Goal: Information Seeking & Learning: Learn about a topic

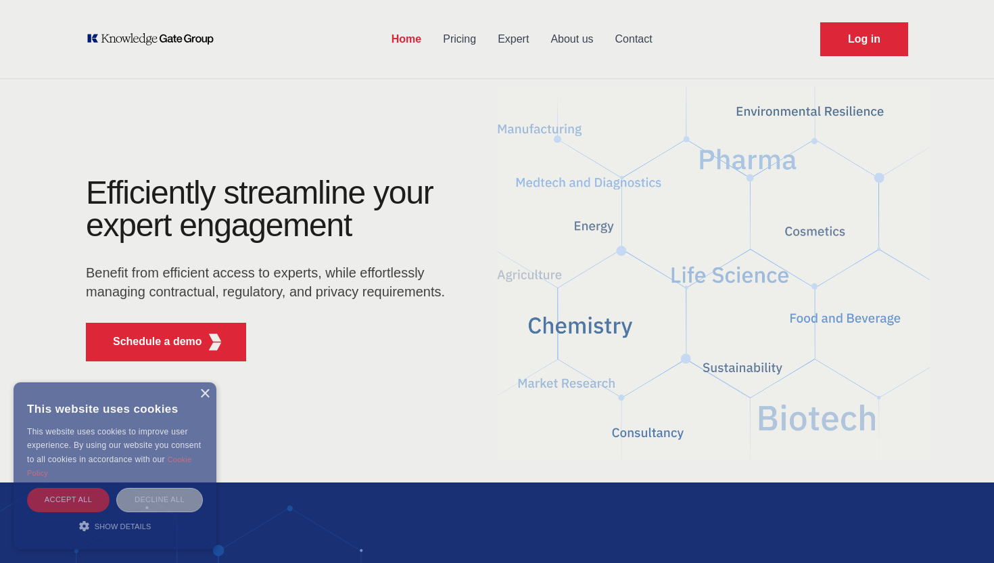
scroll to position [6, 0]
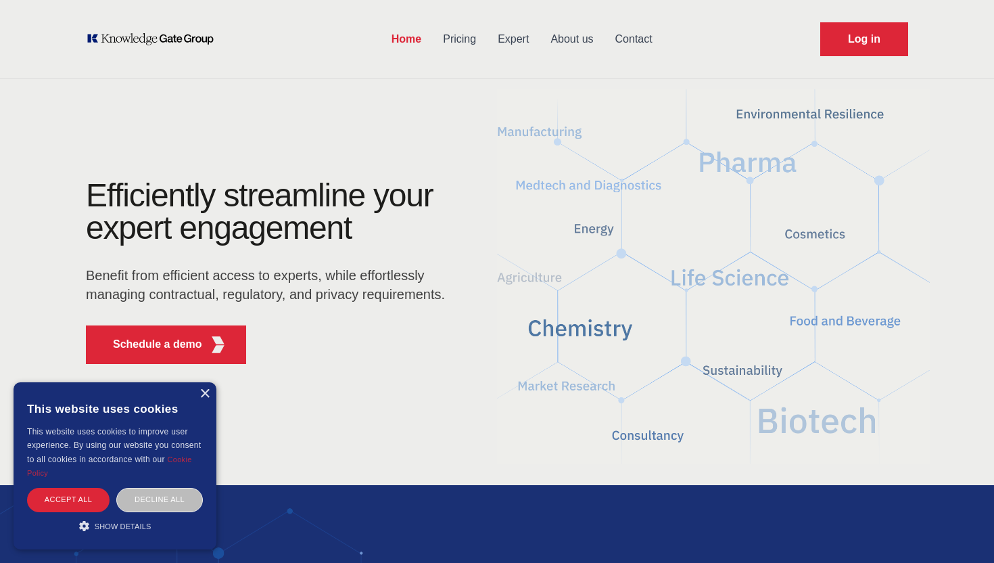
click at [82, 513] on div "Save & Close Accept all Decline all" at bounding box center [115, 503] width 183 height 30
click at [84, 507] on div "Accept all" at bounding box center [68, 500] width 82 height 24
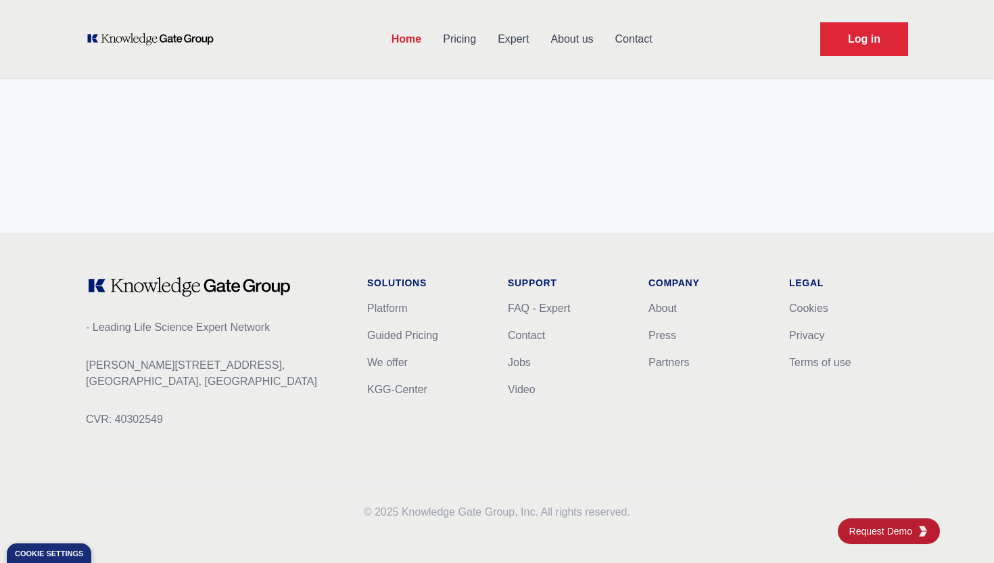
scroll to position [5392, 0]
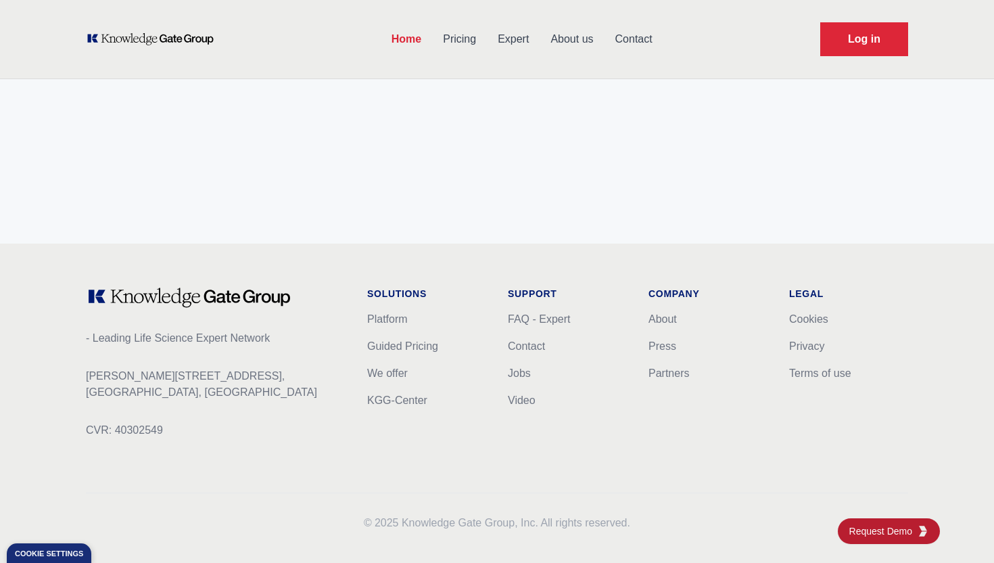
drag, startPoint x: 89, startPoint y: 429, endPoint x: 185, endPoint y: 427, distance: 95.4
click at [185, 427] on p "CVR: 40302549" at bounding box center [216, 430] width 260 height 16
drag, startPoint x: 177, startPoint y: 429, endPoint x: 45, endPoint y: 427, distance: 132.6
click at [45, 427] on div "Footer - Leading Life Science Expert Network [PERSON_NAME][STREET_ADDRESS] CVR:…" at bounding box center [497, 408] width 994 height 331
click at [171, 381] on font "[PERSON_NAME][STREET_ADDRESS]," at bounding box center [185, 375] width 199 height 11
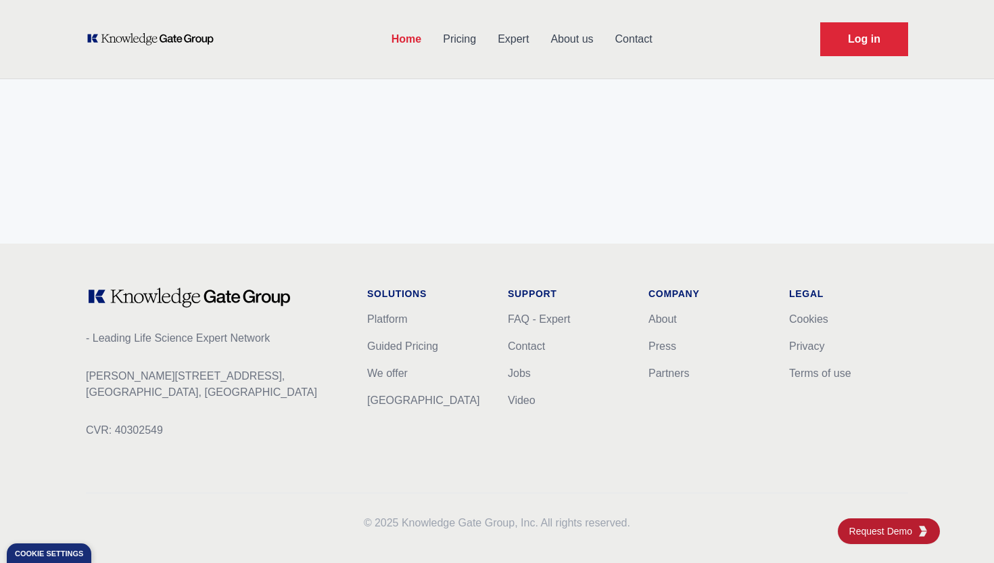
click at [127, 428] on font "CVR: 40302549" at bounding box center [124, 429] width 77 height 11
click at [126, 429] on font "CVR: 40302549" at bounding box center [124, 429] width 77 height 11
drag, startPoint x: 192, startPoint y: 427, endPoint x: 39, endPoint y: 431, distance: 153.6
click at [39, 431] on div "Footer - Leading Life Science Expert Network [PERSON_NAME][STREET_ADDRESS] CVR:…" at bounding box center [497, 408] width 994 height 331
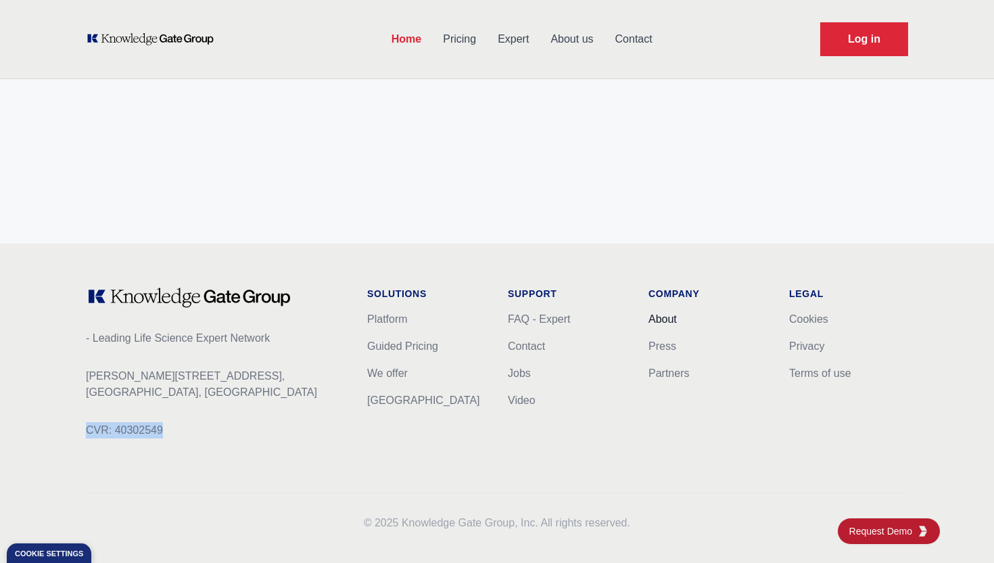
click at [657, 320] on font "About" at bounding box center [662, 318] width 28 height 11
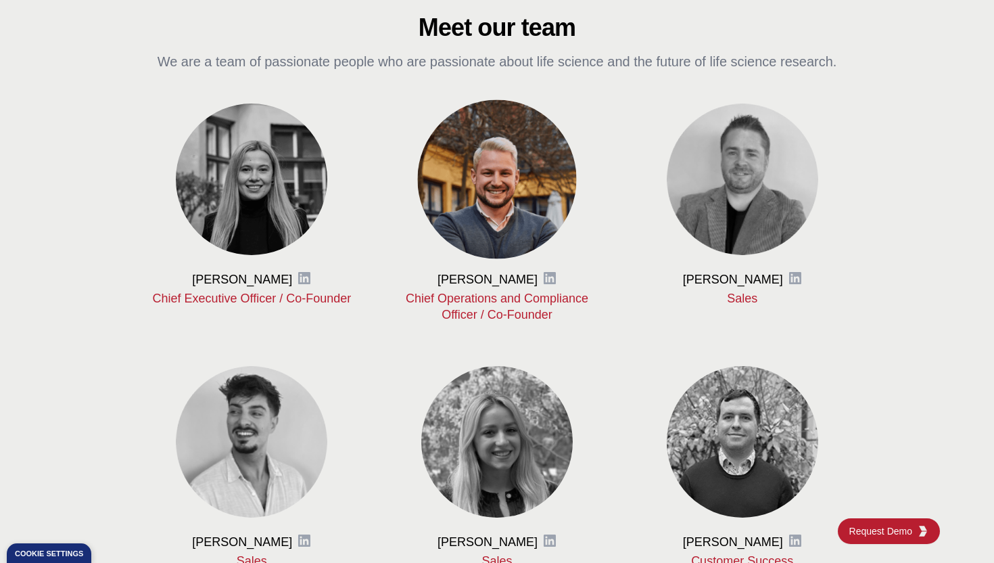
scroll to position [578, 0]
